Goal: Transaction & Acquisition: Obtain resource

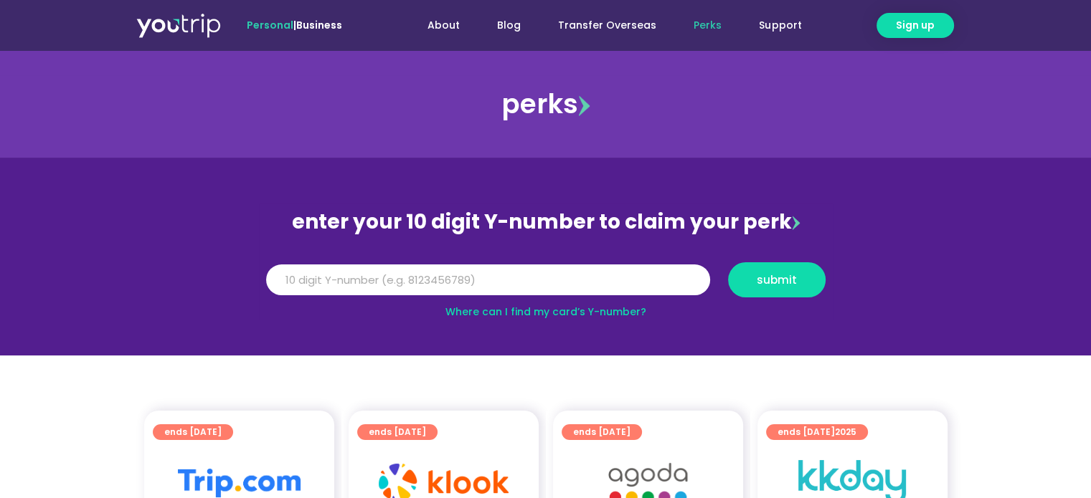
click at [349, 289] on input "Y Number" at bounding box center [488, 281] width 444 height 32
type input "8196645378"
click at [803, 281] on span "submit" at bounding box center [776, 280] width 73 height 11
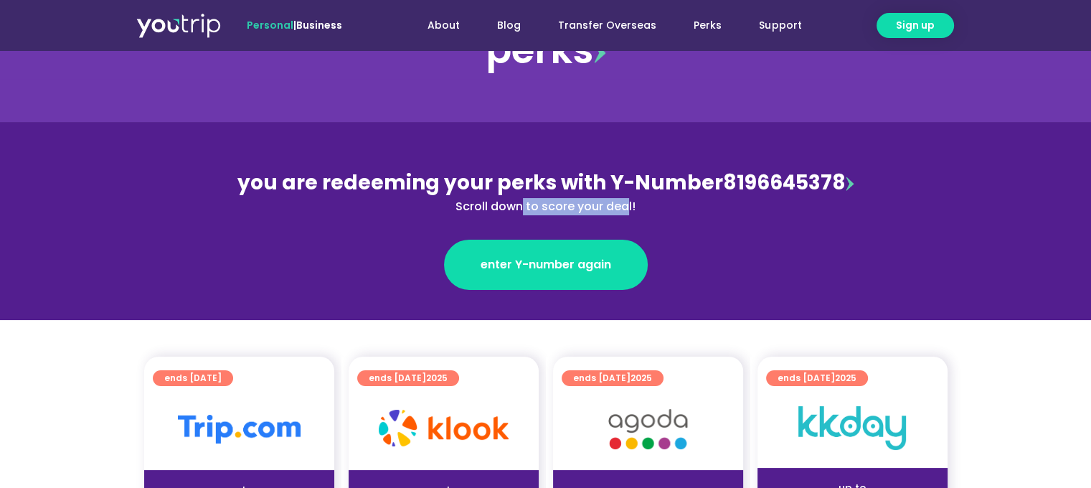
drag, startPoint x: 524, startPoint y: 209, endPoint x: 627, endPoint y: 214, distance: 102.7
click at [627, 214] on div "Scroll down to score your deal!" at bounding box center [546, 206] width 623 height 17
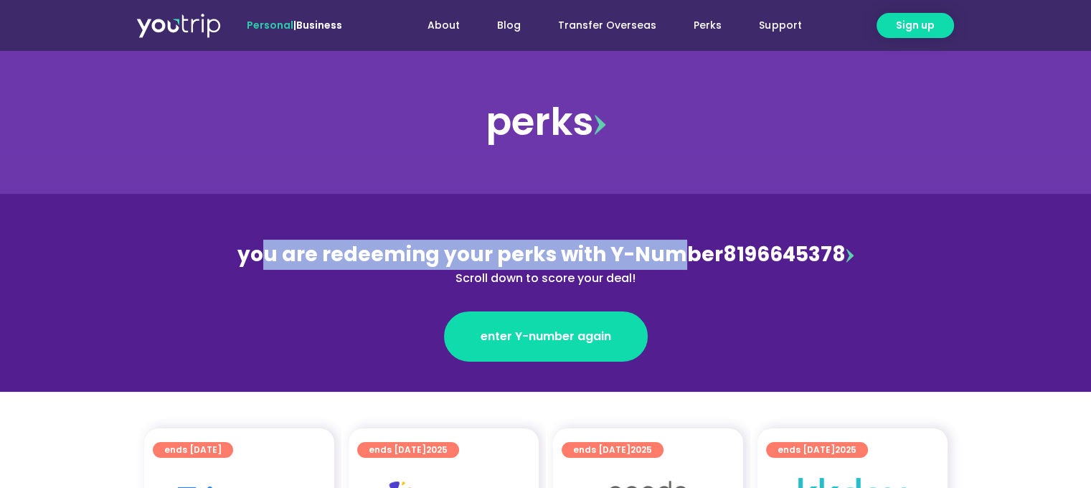
drag, startPoint x: 259, startPoint y: 242, endPoint x: 676, endPoint y: 263, distance: 417.9
click at [676, 263] on span "you are redeeming your perks with Y-Number" at bounding box center [480, 254] width 486 height 28
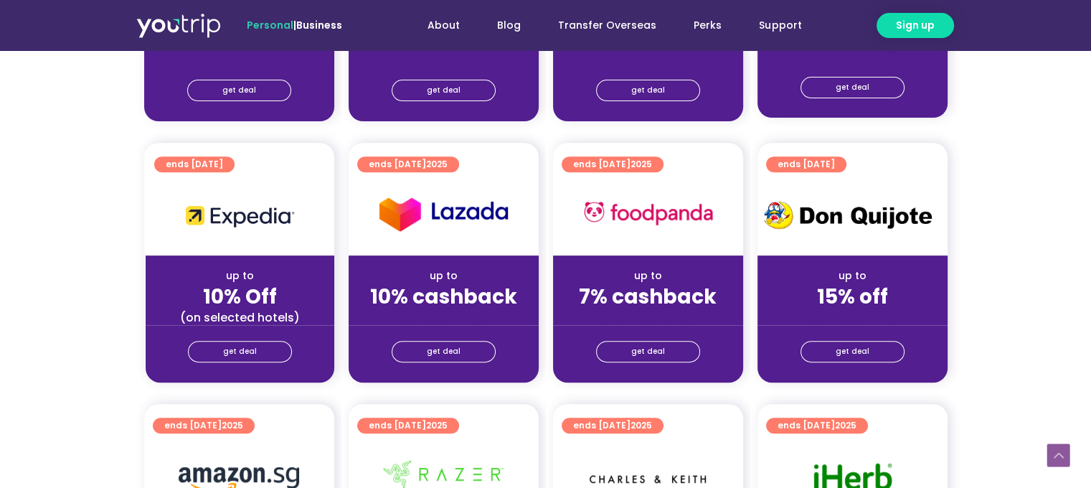
scroll to position [430, 0]
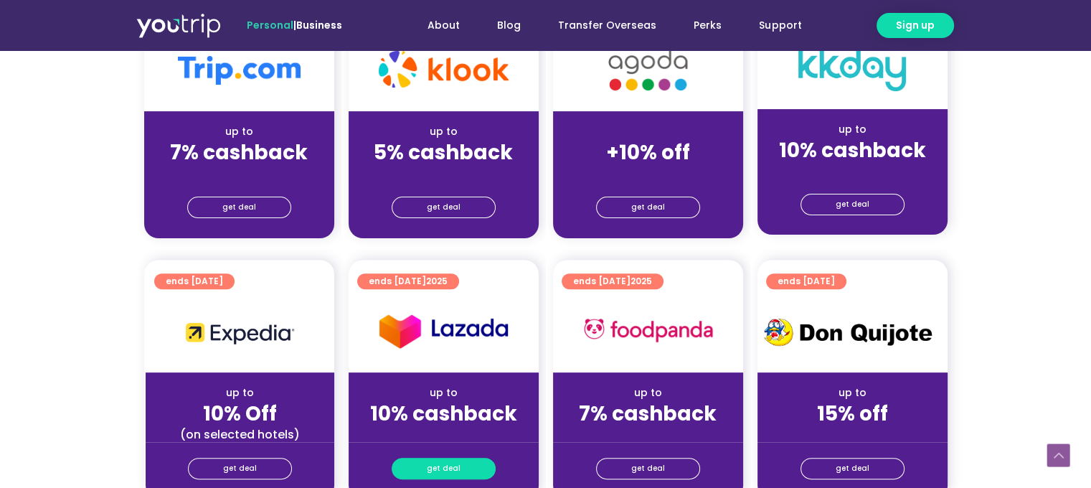
click at [440, 465] on span "get deal" at bounding box center [444, 468] width 34 height 20
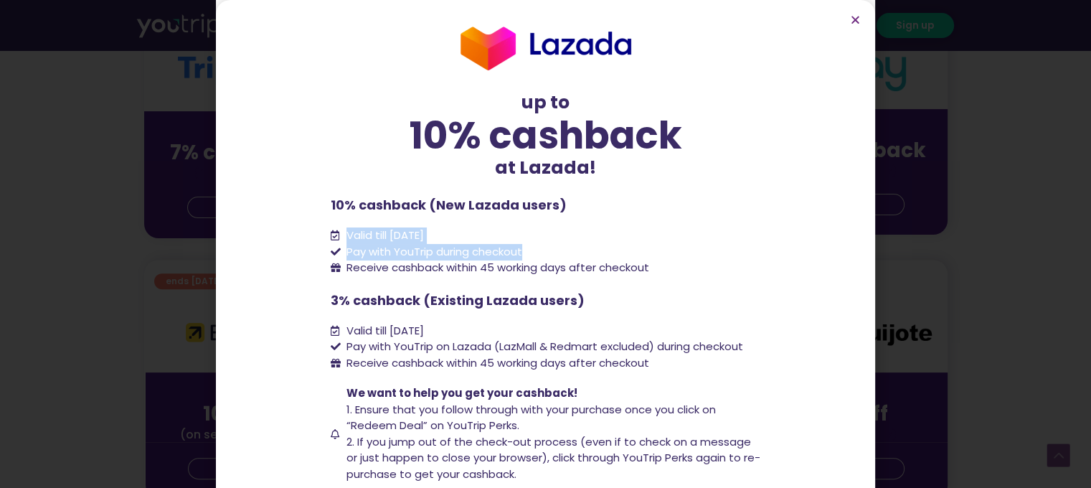
drag, startPoint x: 339, startPoint y: 223, endPoint x: 650, endPoint y: 270, distance: 314.7
click at [647, 266] on div "up to 10% cashback at Lazada! up to 10% cashback at Lazada! 10% cashback (New L…" at bounding box center [546, 296] width 430 height 548
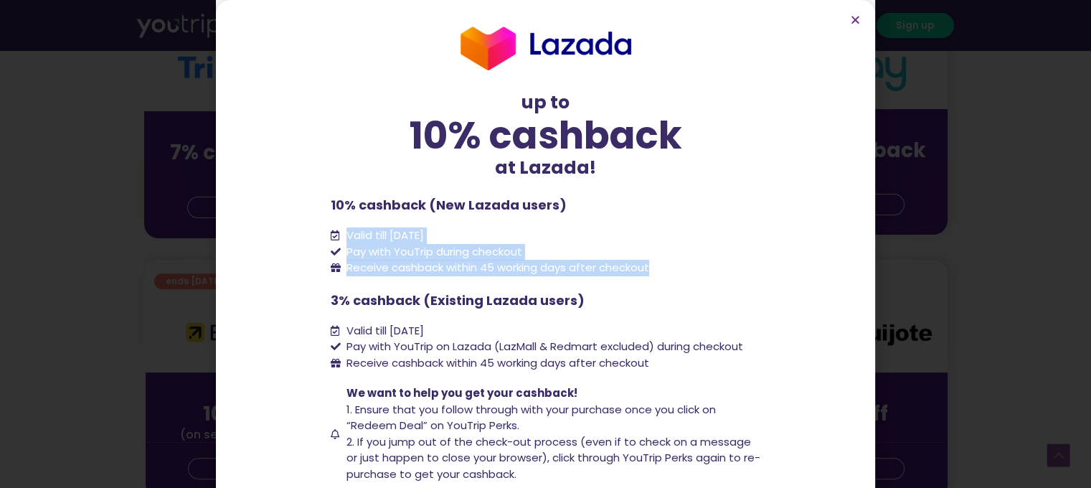
click at [650, 270] on li "Receive cashback within 45 working days after checkout" at bounding box center [546, 268] width 430 height 16
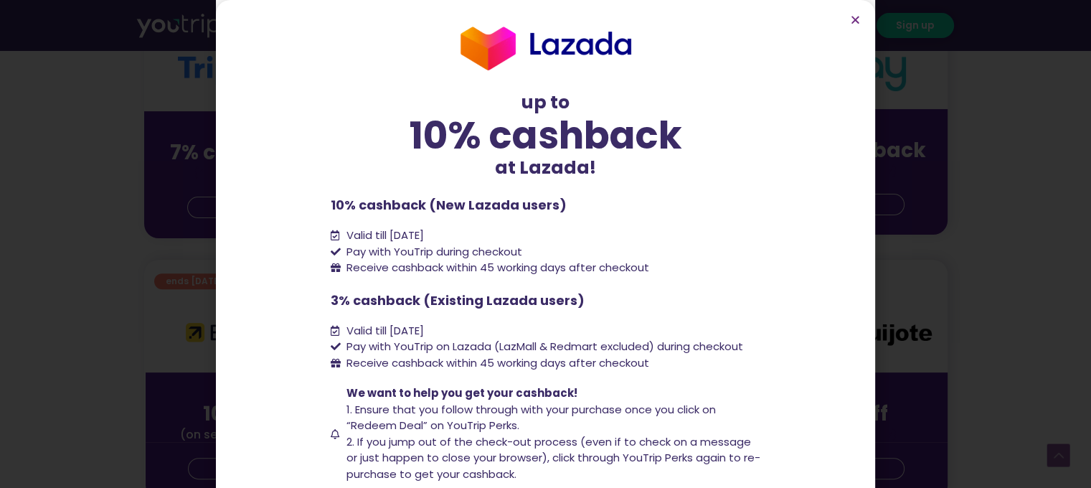
click at [650, 270] on li "Receive cashback within 45 working days after checkout" at bounding box center [546, 268] width 430 height 16
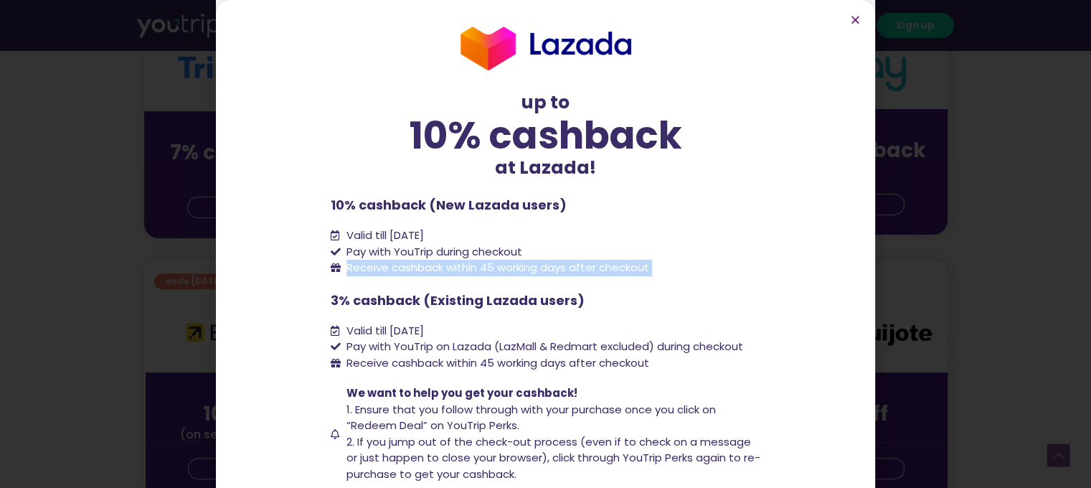
click at [650, 270] on li "Receive cashback within 45 working days after checkout" at bounding box center [546, 268] width 430 height 16
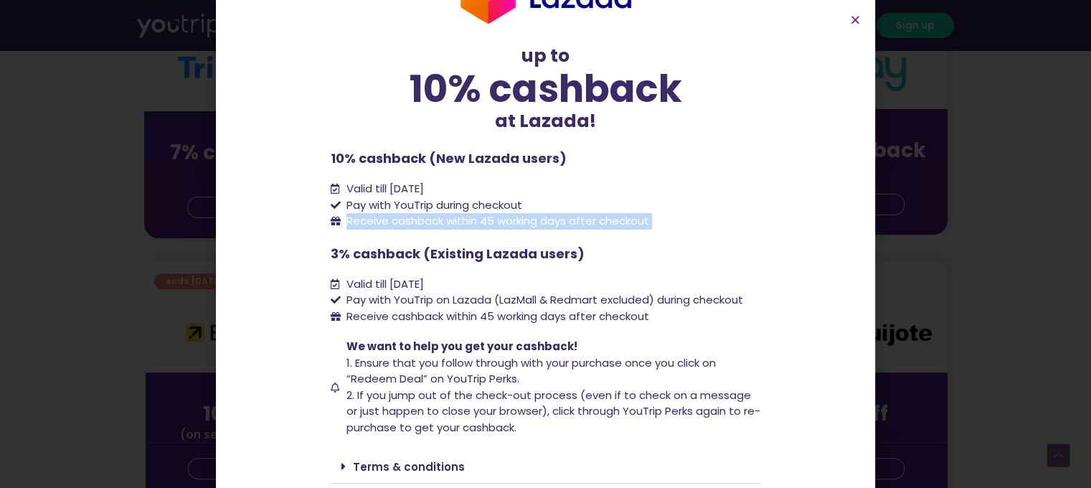
scroll to position [93, 0]
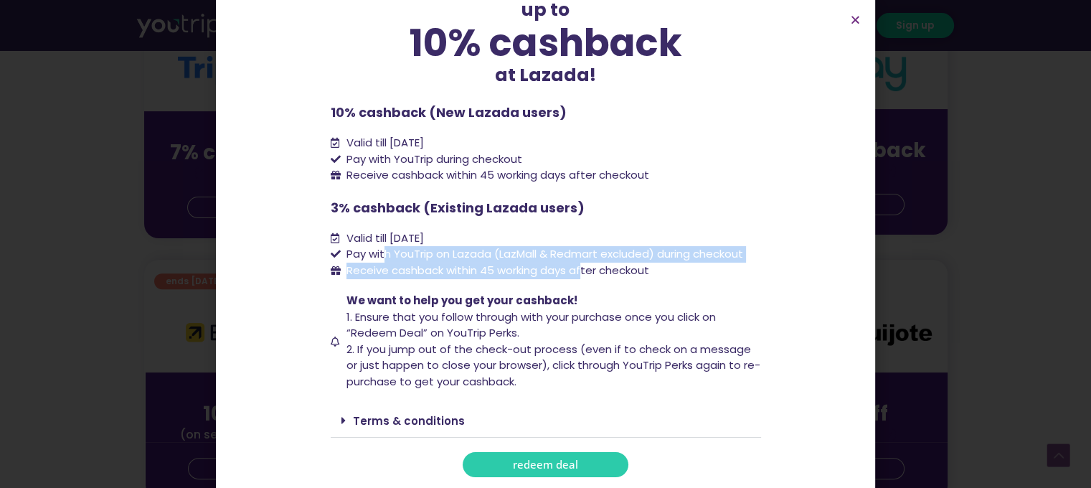
drag, startPoint x: 377, startPoint y: 250, endPoint x: 607, endPoint y: 306, distance: 236.7
click at [580, 272] on ul "Valid till 31 December 2025 Pay with YouTrip on Lazada (LazMall & Redmart exclu…" at bounding box center [546, 254] width 430 height 49
click at [565, 249] on span "Pay with YouTrip on Lazada (LazMall & Redmart excluded) during checkout" at bounding box center [543, 254] width 400 height 16
click at [548, 459] on span "redeem deal" at bounding box center [545, 464] width 65 height 11
